Goal: Information Seeking & Learning: Learn about a topic

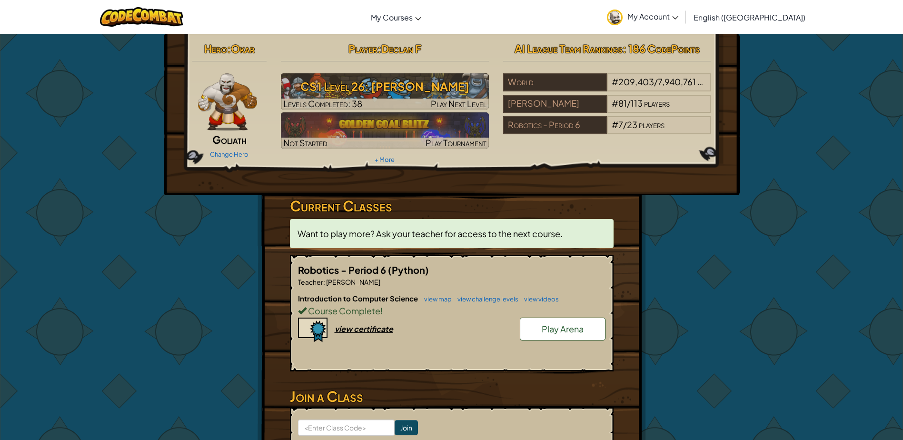
click at [435, 305] on div "Course Complete !" at bounding box center [452, 311] width 308 height 14
click at [427, 300] on link "view map" at bounding box center [435, 299] width 32 height 8
